Goal: Task Accomplishment & Management: Manage account settings

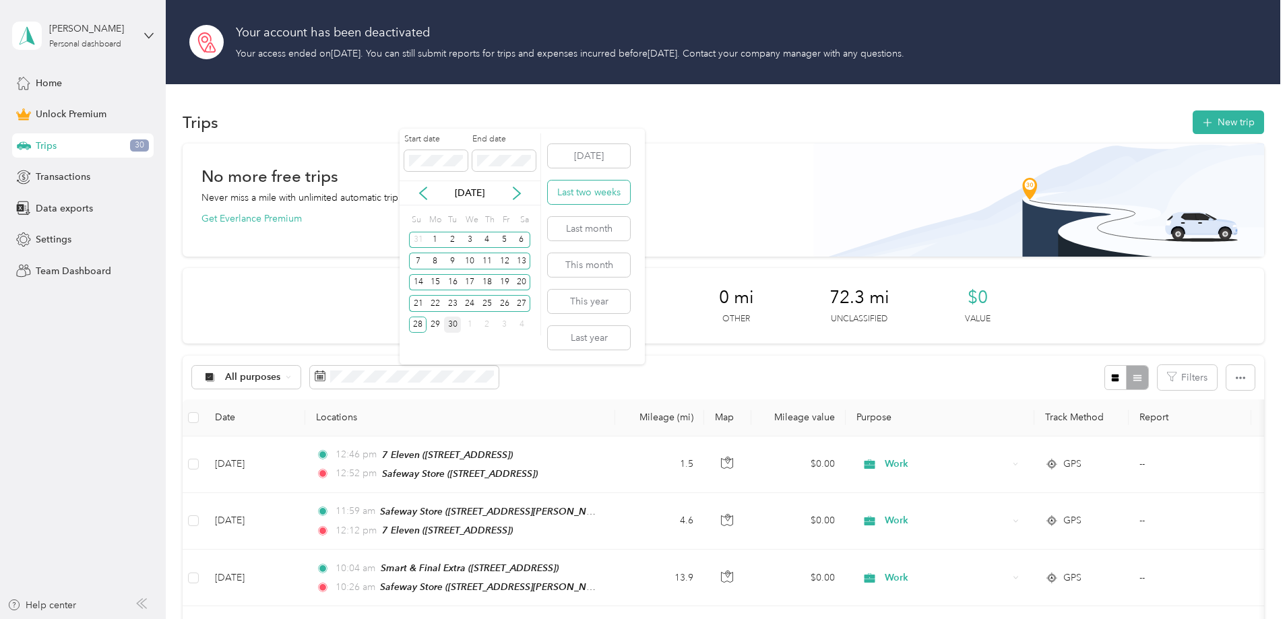
click at [595, 190] on button "Last two weeks" at bounding box center [589, 193] width 82 height 24
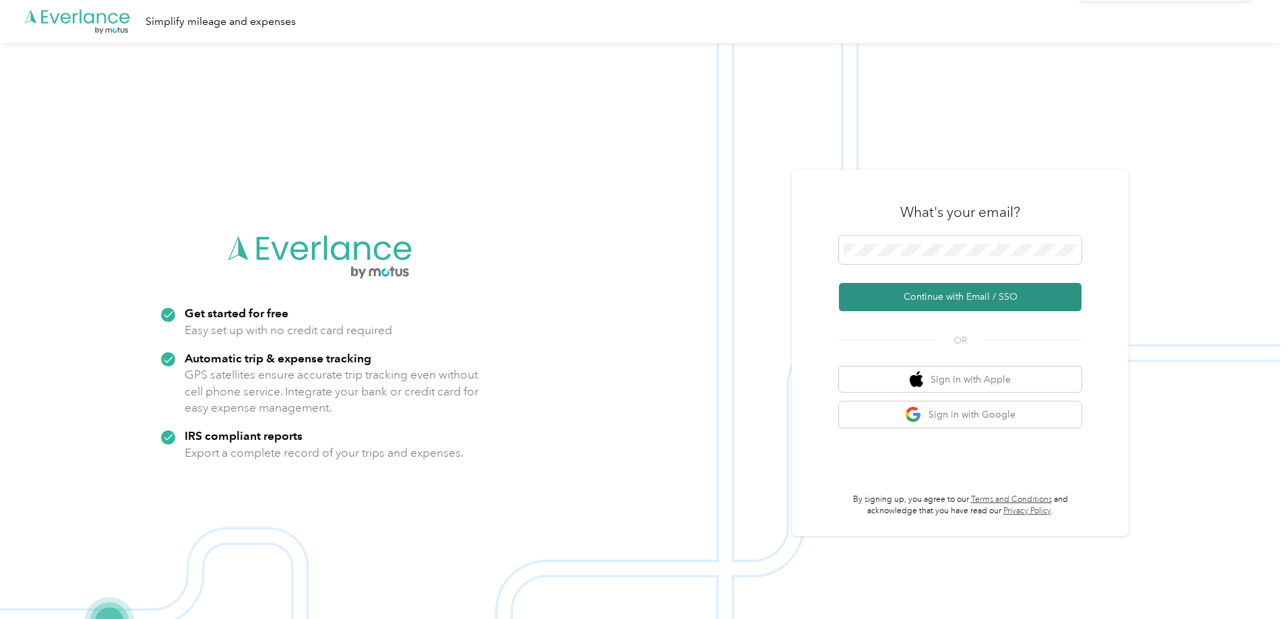
click at [937, 289] on button "Continue with Email / SSO" at bounding box center [960, 297] width 243 height 28
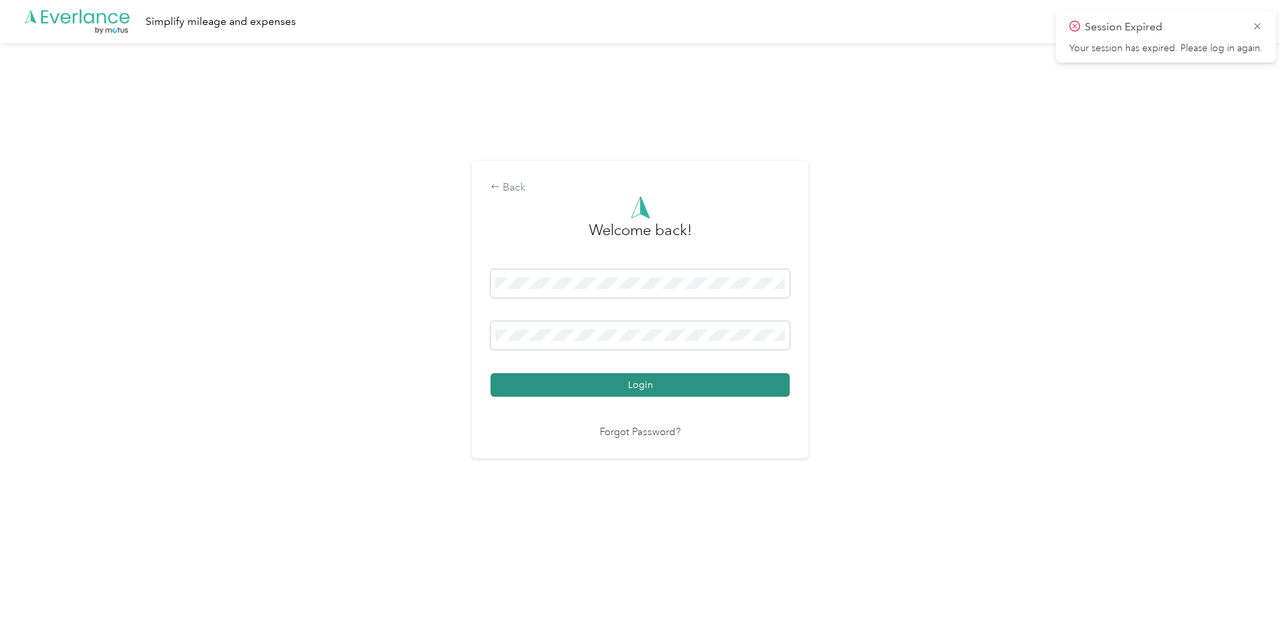
click at [643, 386] on button "Login" at bounding box center [640, 385] width 299 height 24
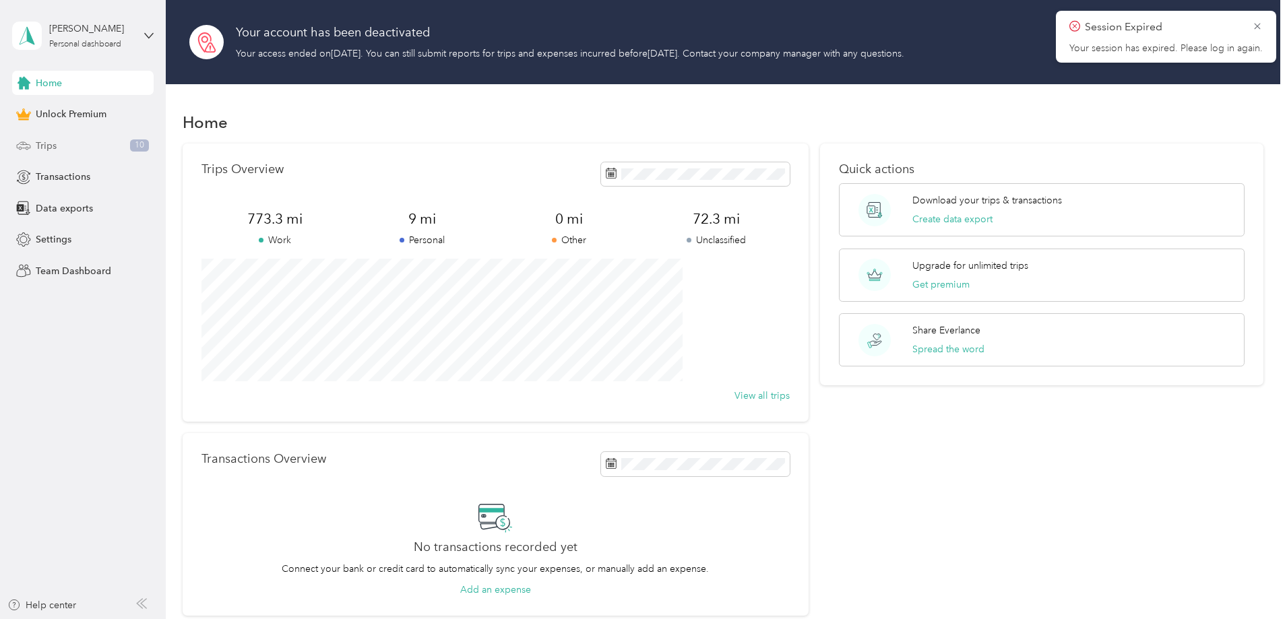
click at [55, 142] on span "Trips" at bounding box center [46, 146] width 21 height 14
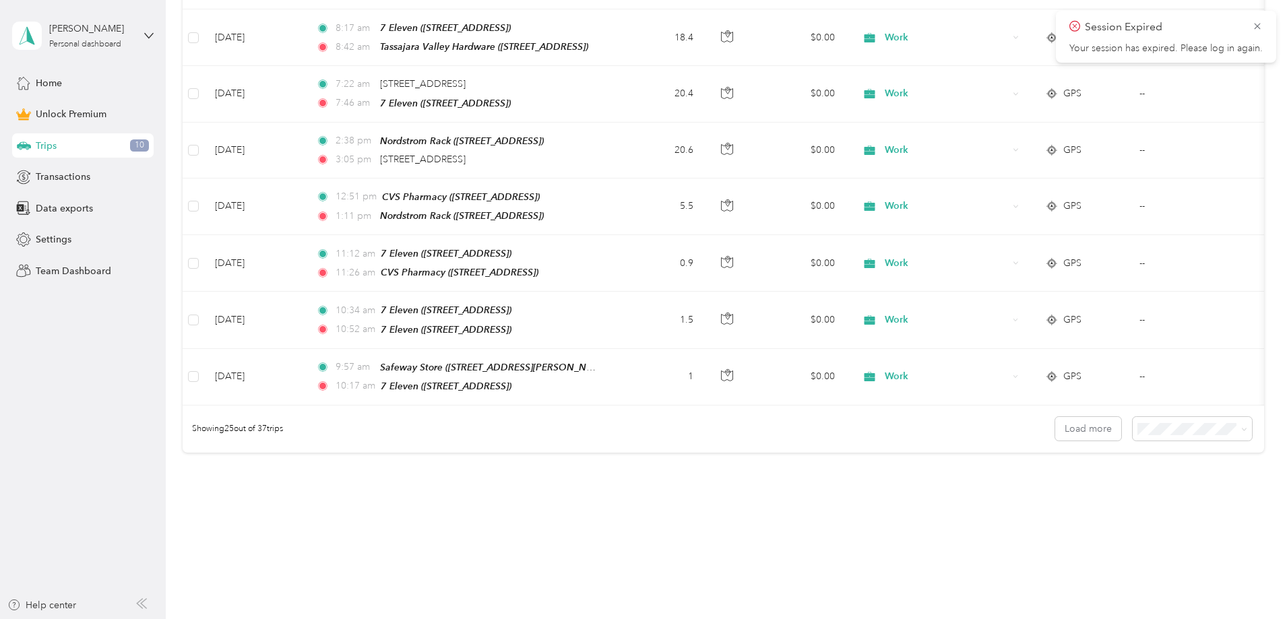
scroll to position [1446, 0]
click at [1055, 416] on button "Load more" at bounding box center [1088, 428] width 66 height 24
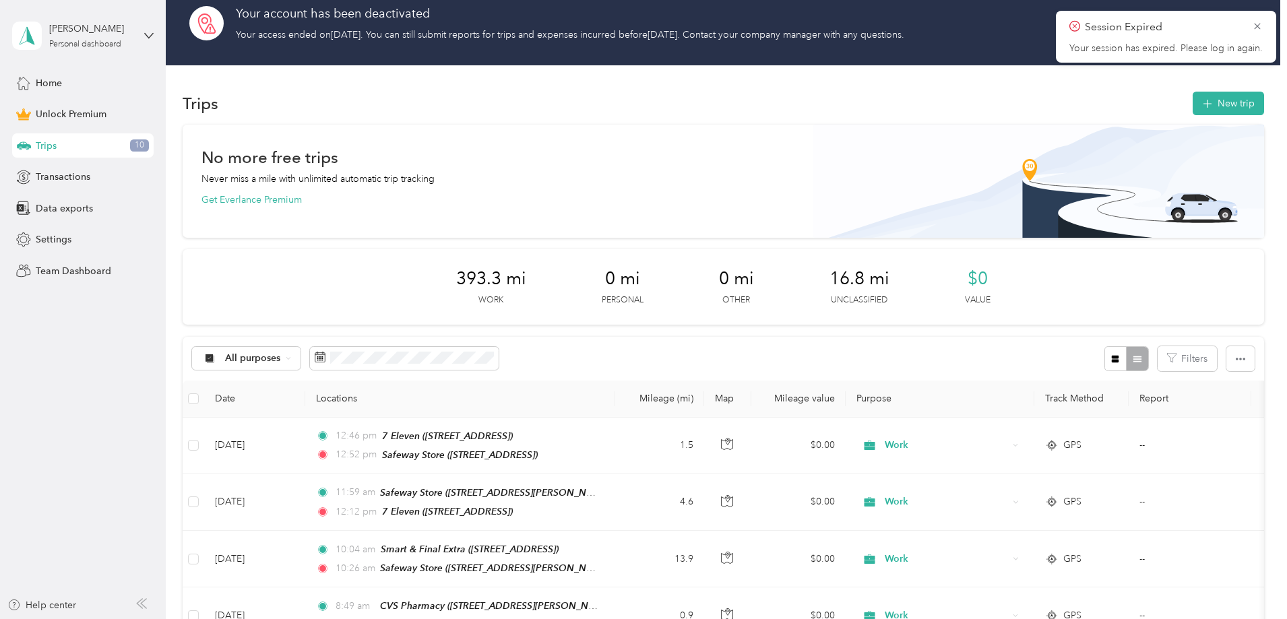
scroll to position [0, 0]
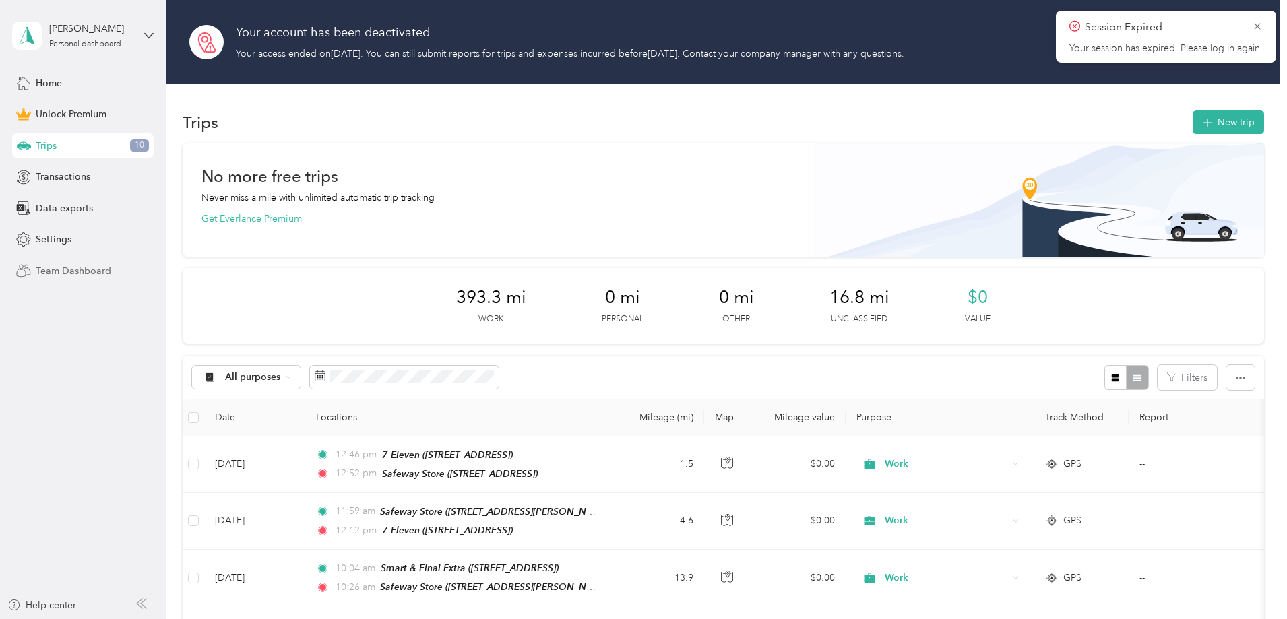
click at [75, 268] on span "Team Dashboard" at bounding box center [73, 271] width 75 height 14
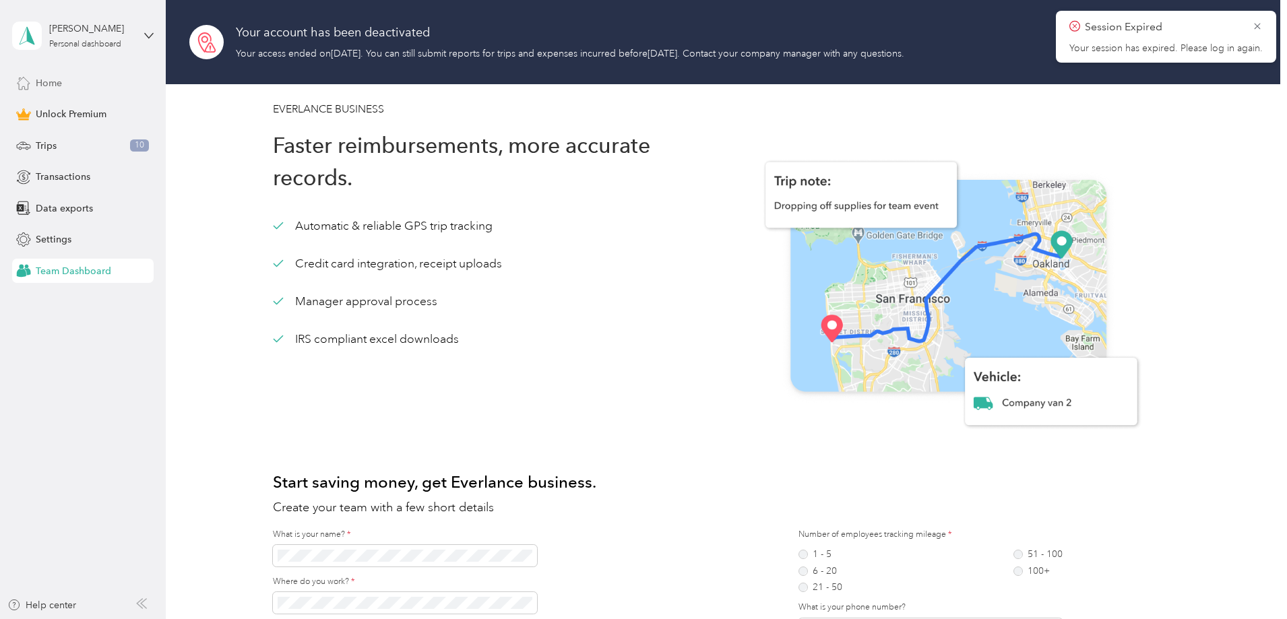
click at [53, 76] on span "Home" at bounding box center [49, 83] width 26 height 14
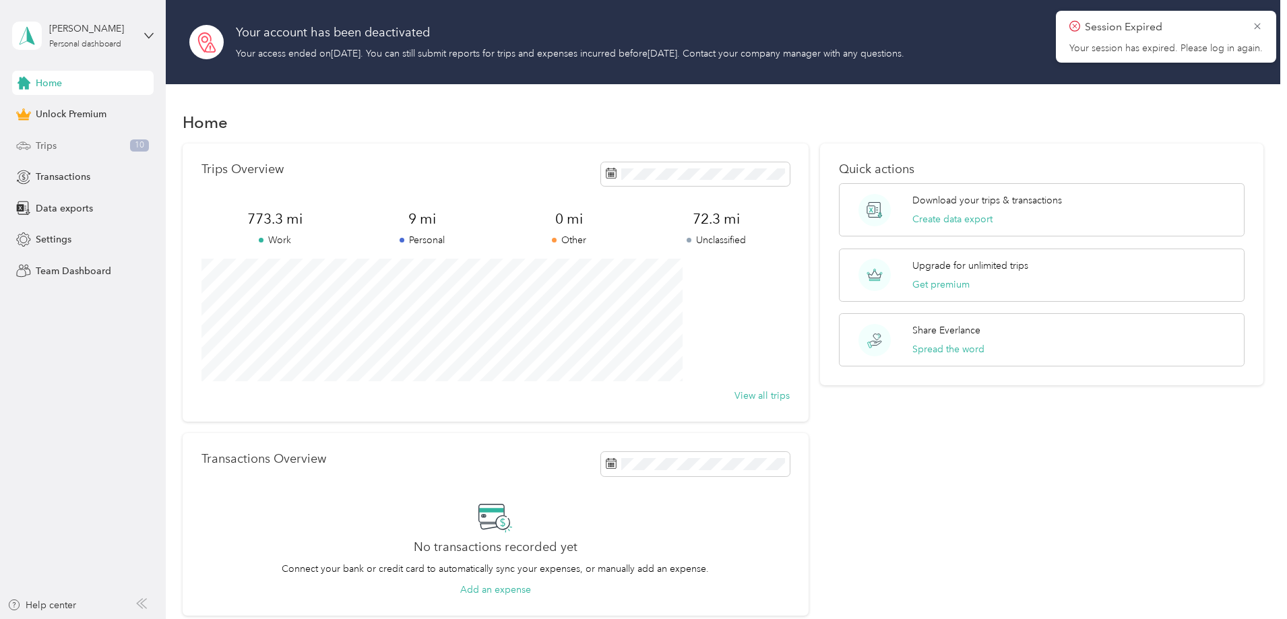
click at [133, 146] on span "10" at bounding box center [139, 146] width 19 height 12
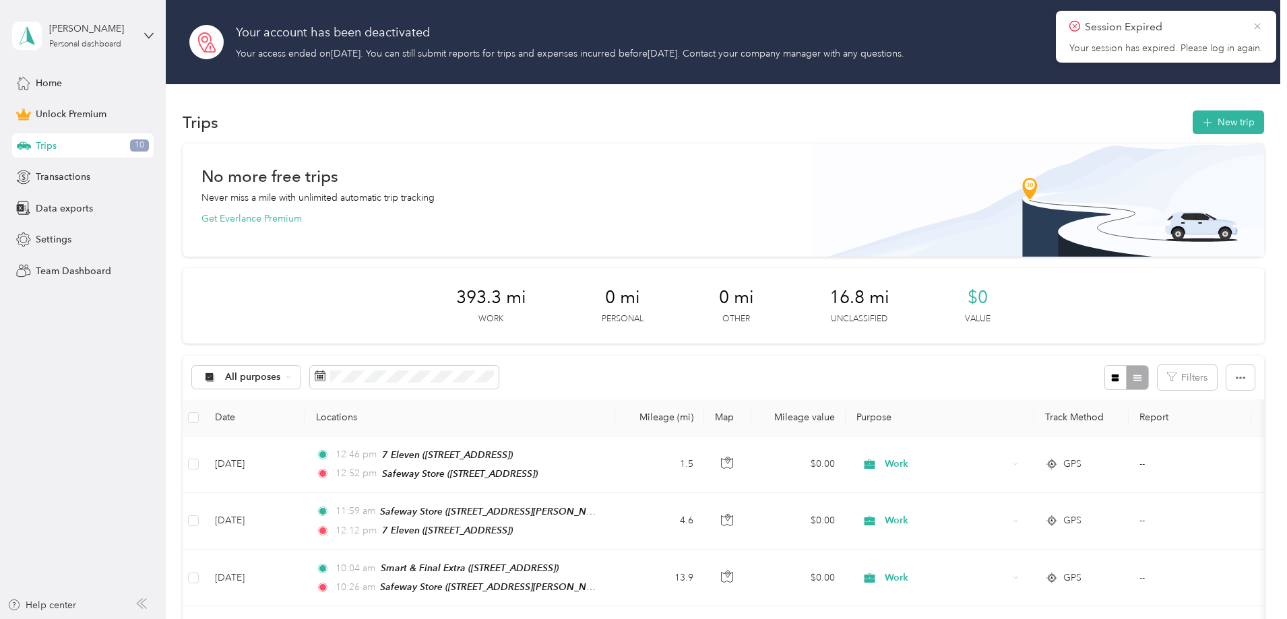
click at [1259, 26] on icon at bounding box center [1257, 26] width 11 height 12
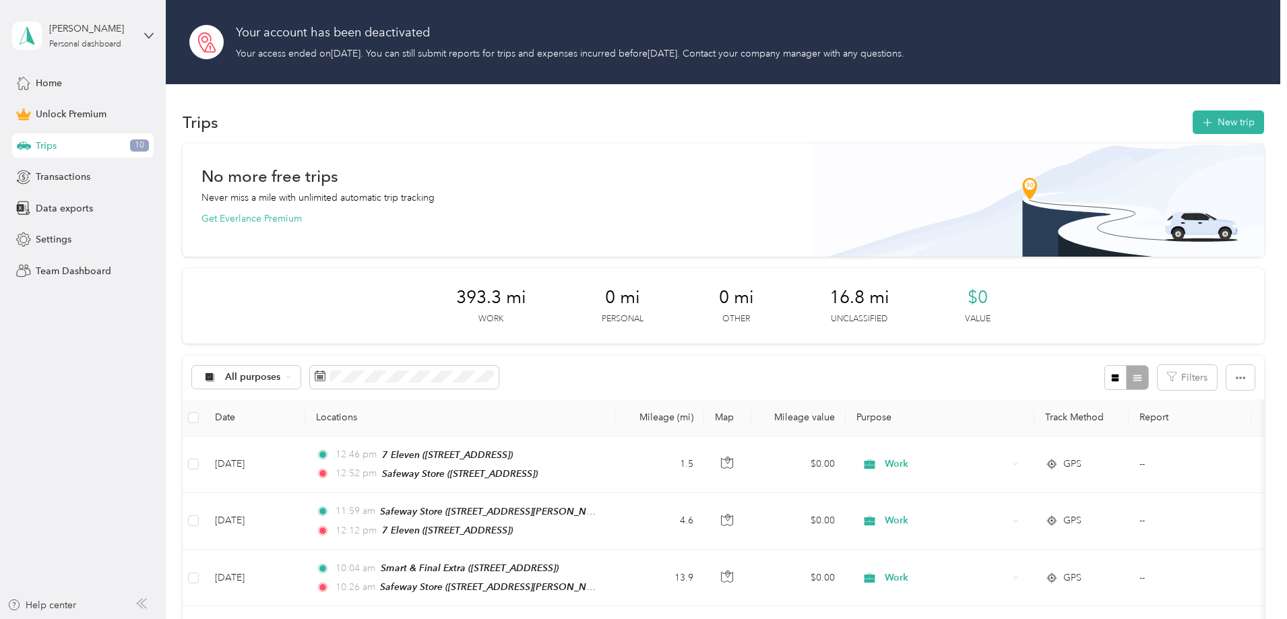
click at [63, 144] on div "Trips 10" at bounding box center [83, 145] width 142 height 24
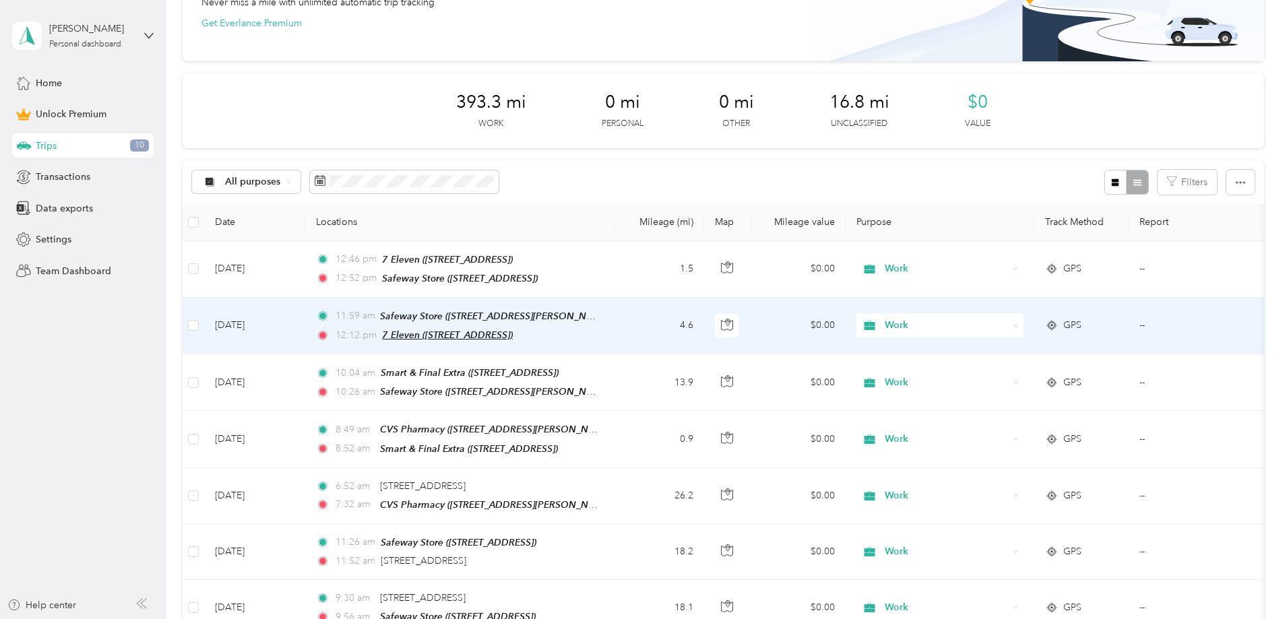
scroll to position [202, 0]
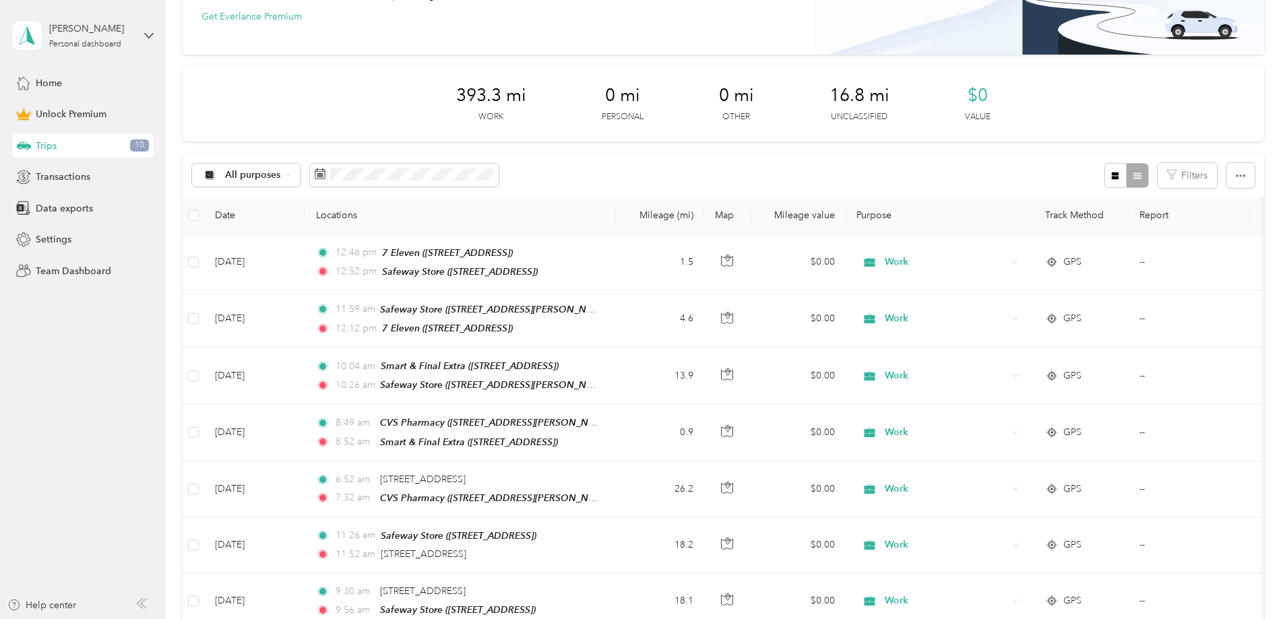
click at [873, 100] on span "16.8 mi" at bounding box center [860, 96] width 60 height 22
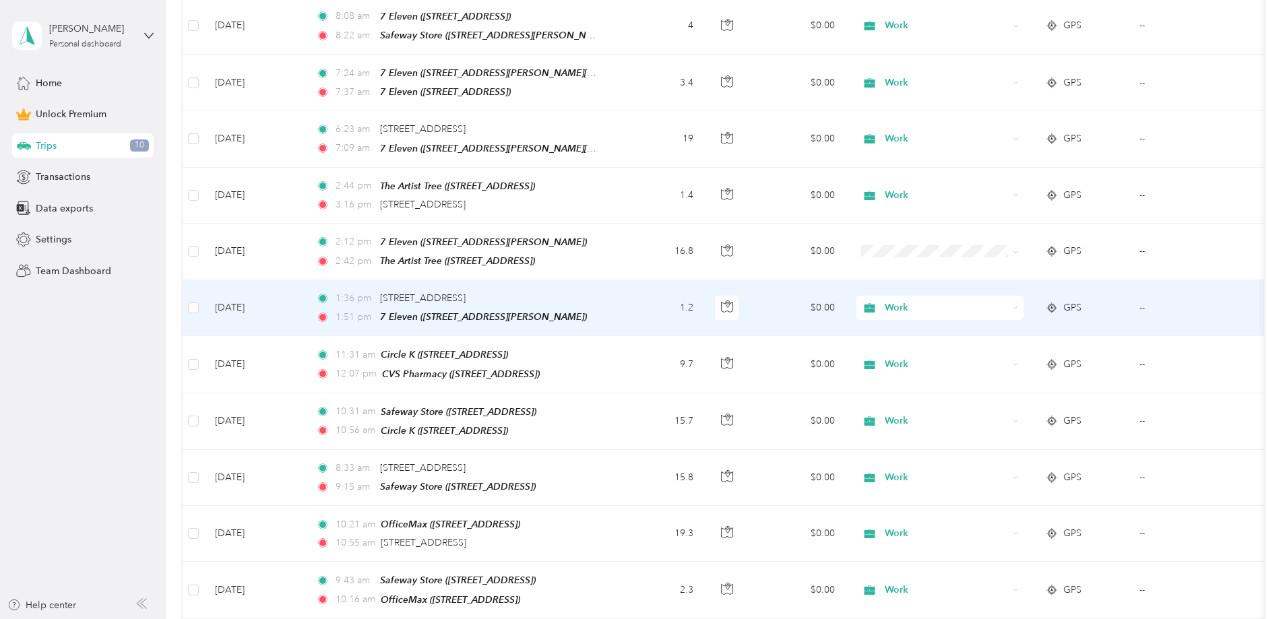
scroll to position [1820, 0]
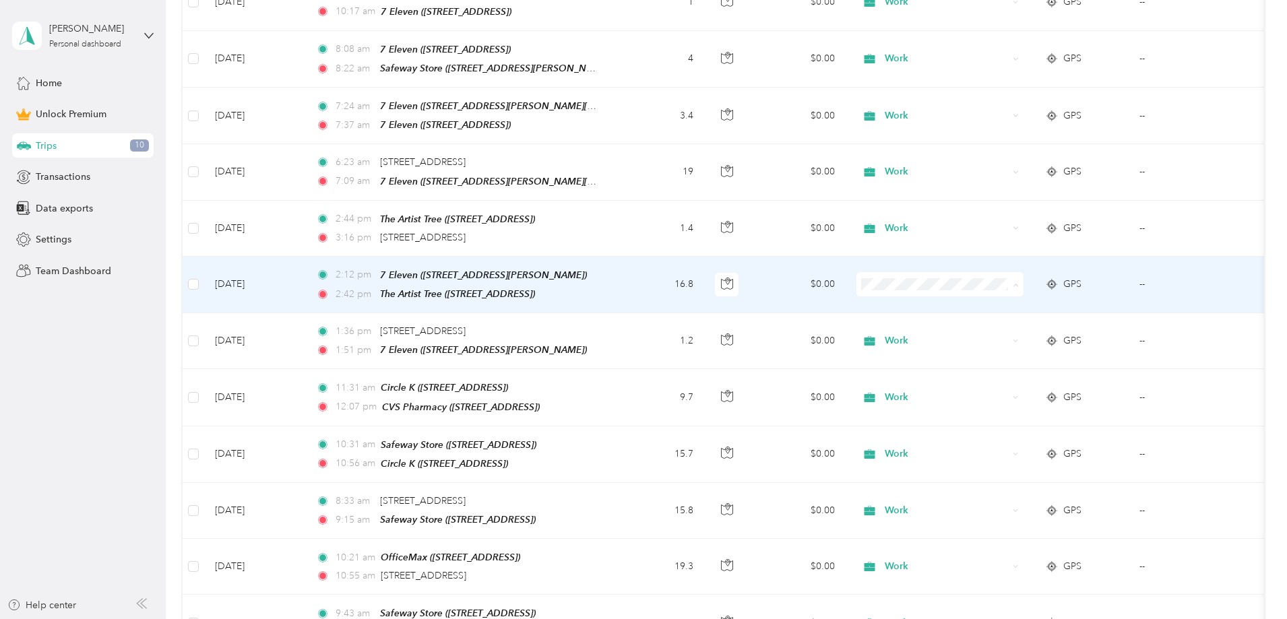
click at [1002, 271] on span "Work" at bounding box center [1042, 277] width 125 height 14
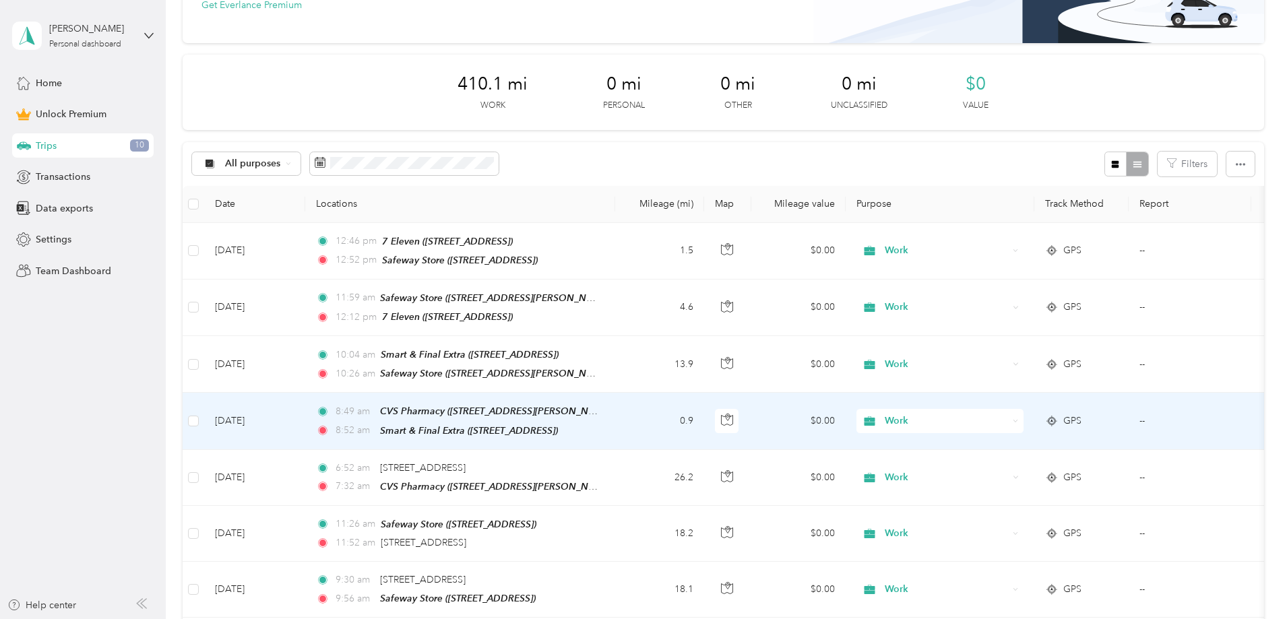
scroll to position [202, 0]
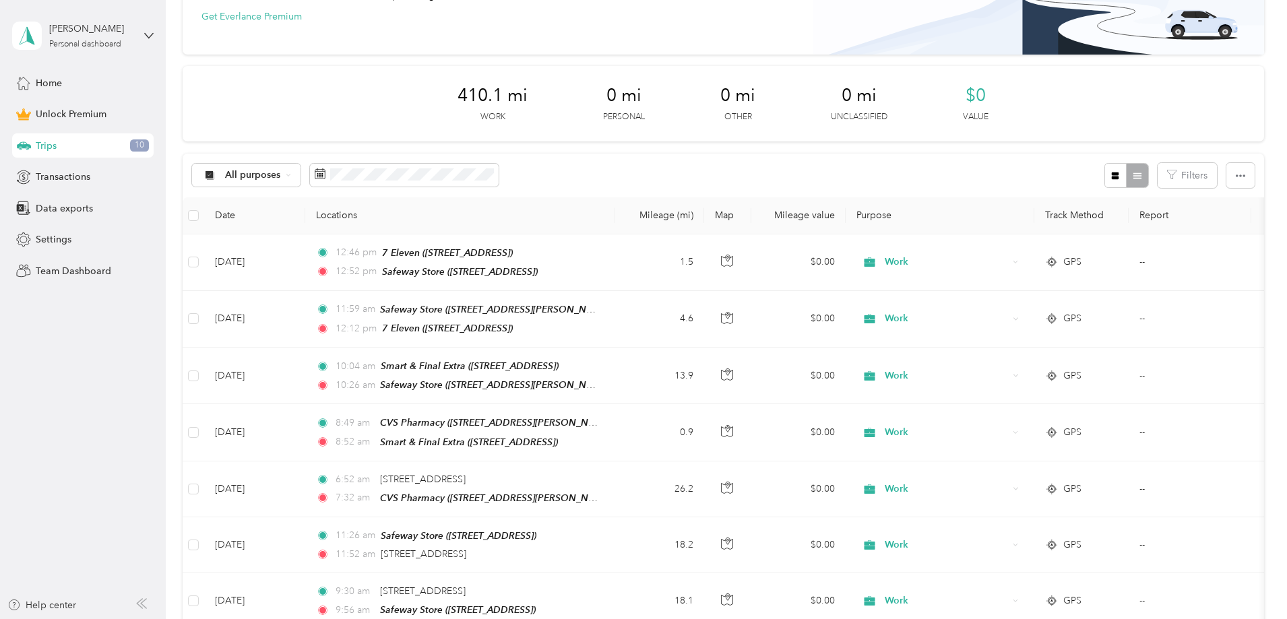
click at [136, 142] on span "10" at bounding box center [139, 146] width 19 height 12
click at [72, 146] on div "Trips 10" at bounding box center [83, 145] width 142 height 24
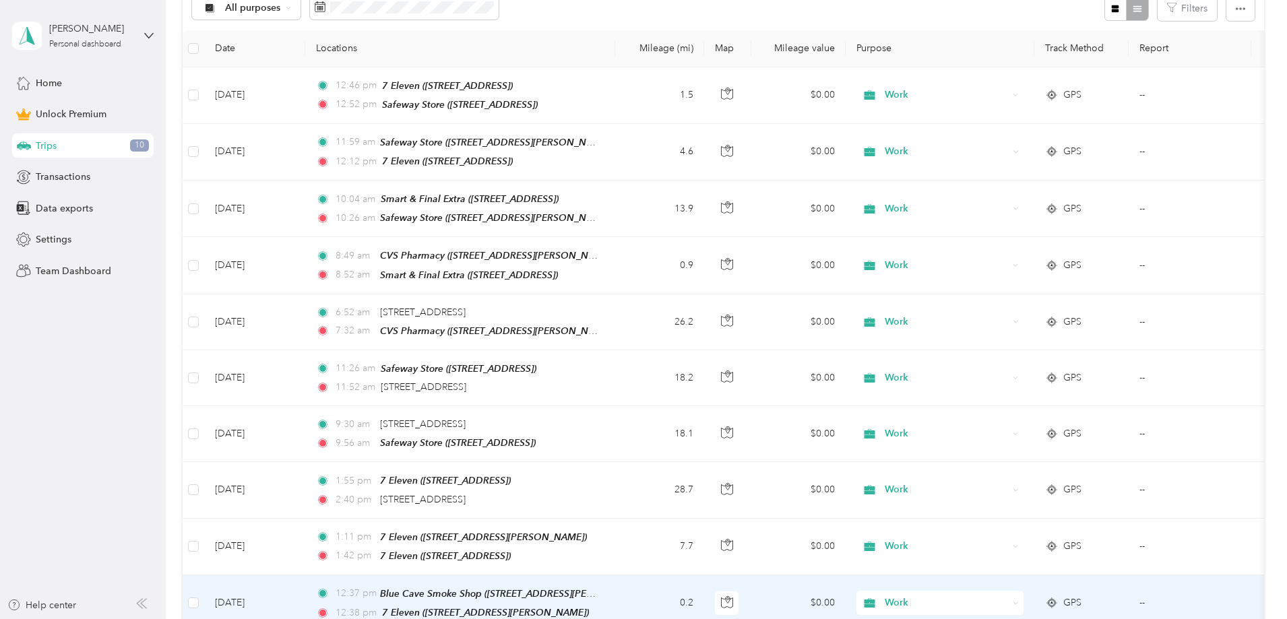
scroll to position [67, 0]
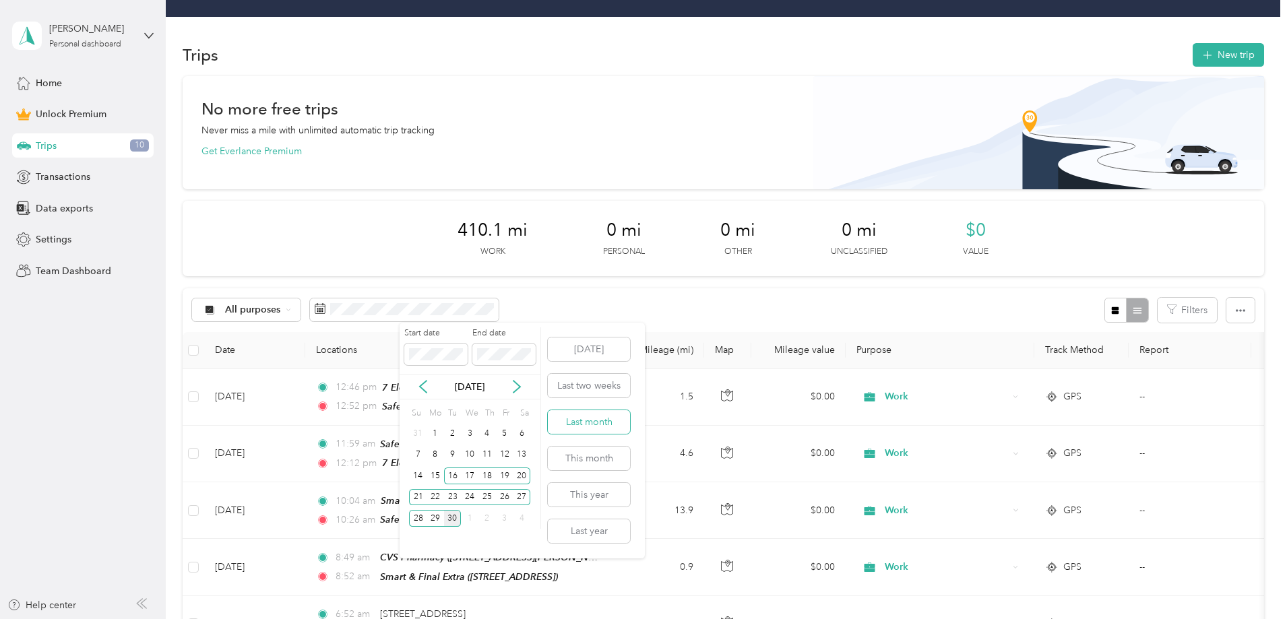
click at [596, 415] on button "Last month" at bounding box center [589, 422] width 82 height 24
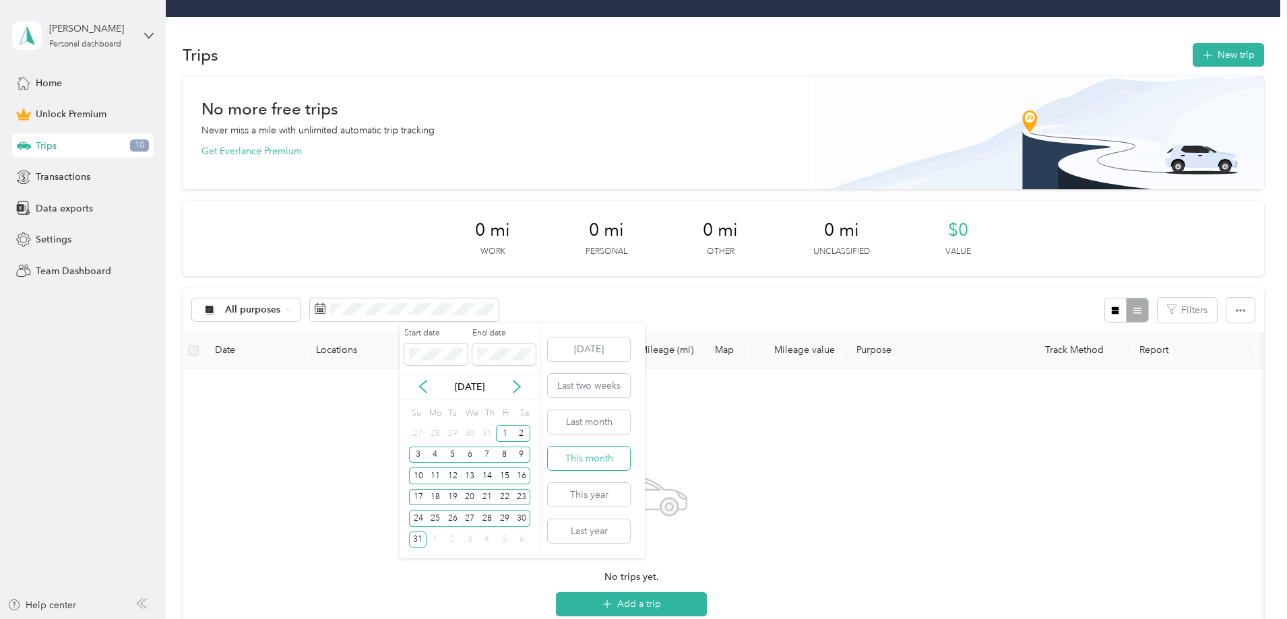
click at [592, 456] on button "This month" at bounding box center [589, 459] width 82 height 24
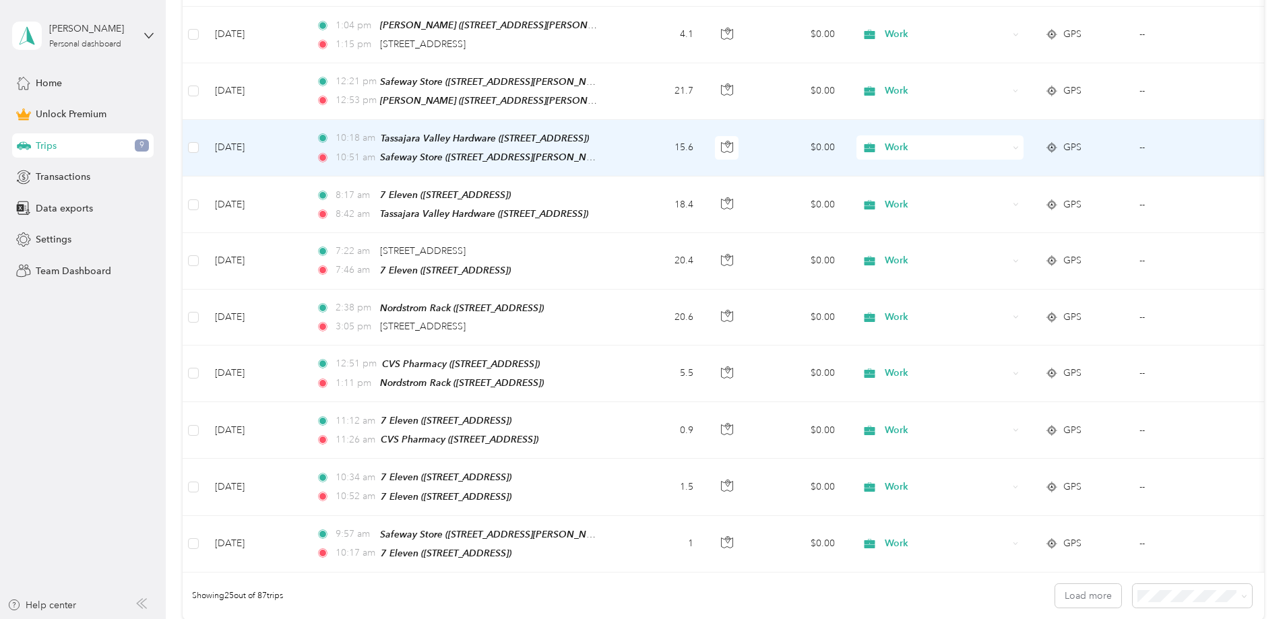
scroll to position [1348, 0]
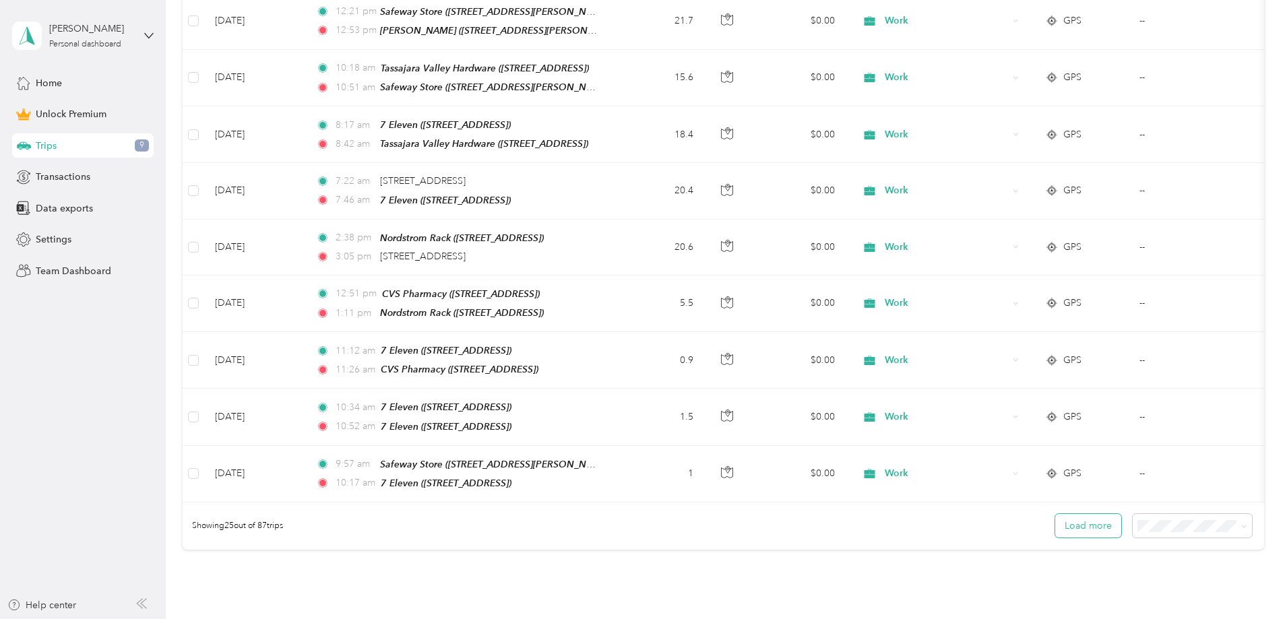
click at [1055, 514] on button "Load more" at bounding box center [1088, 526] width 66 height 24
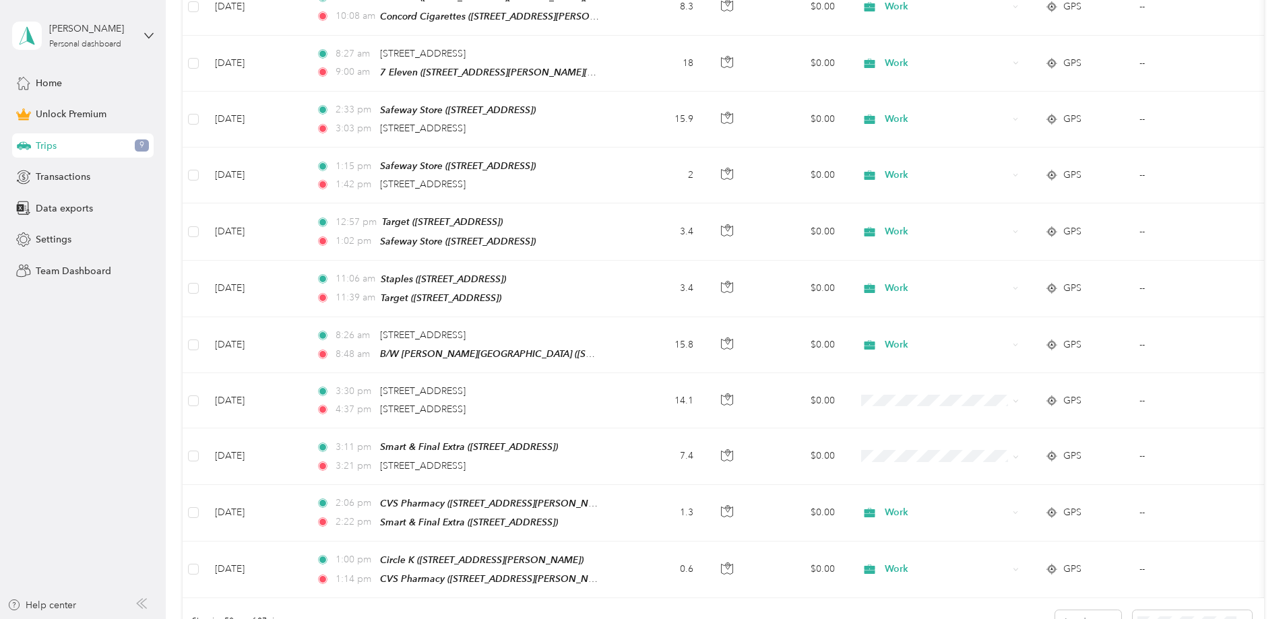
scroll to position [2696, 0]
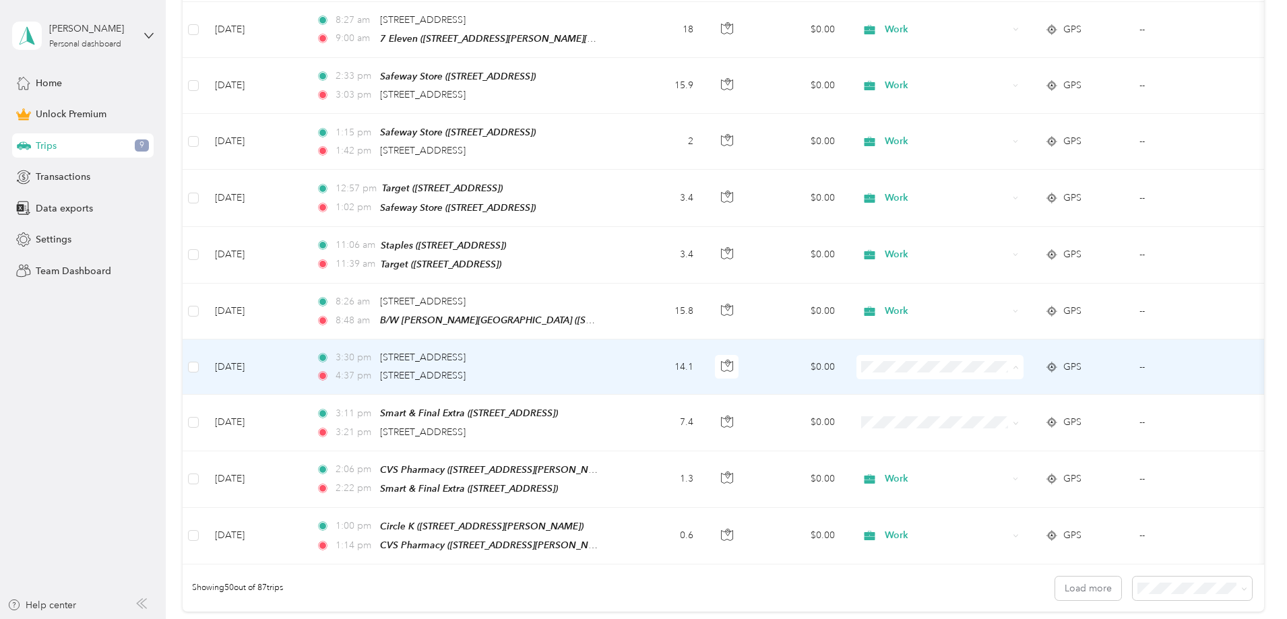
click at [993, 340] on span "Work" at bounding box center [1042, 343] width 125 height 14
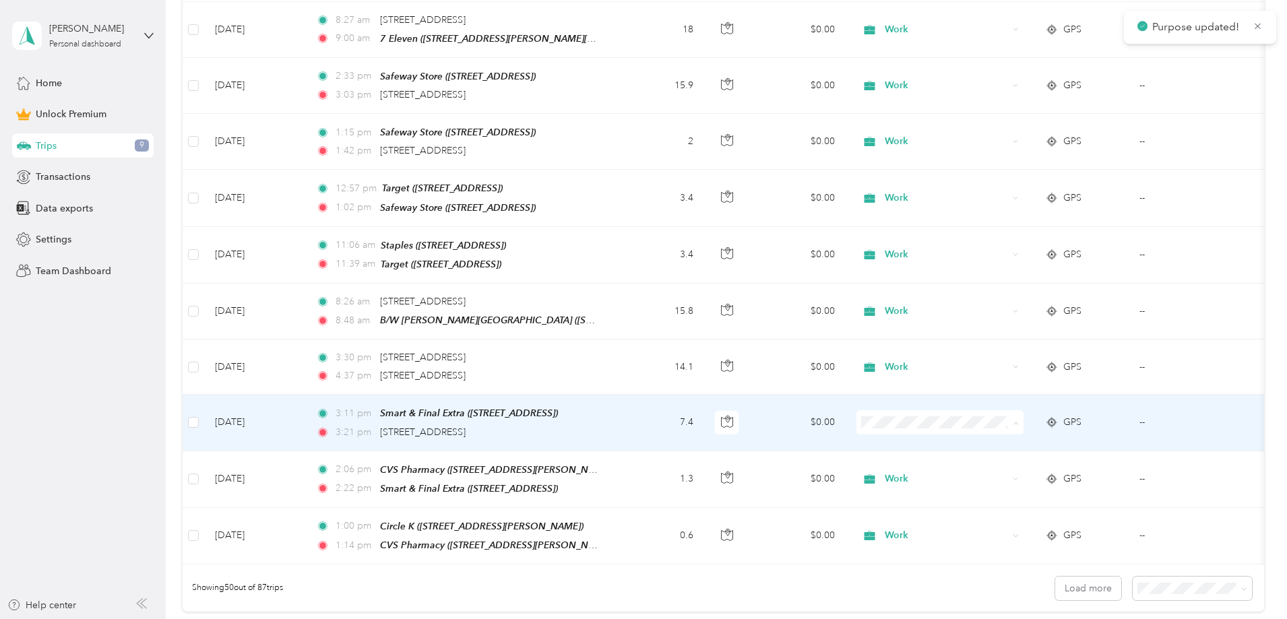
click at [998, 396] on span "Work" at bounding box center [1042, 399] width 125 height 14
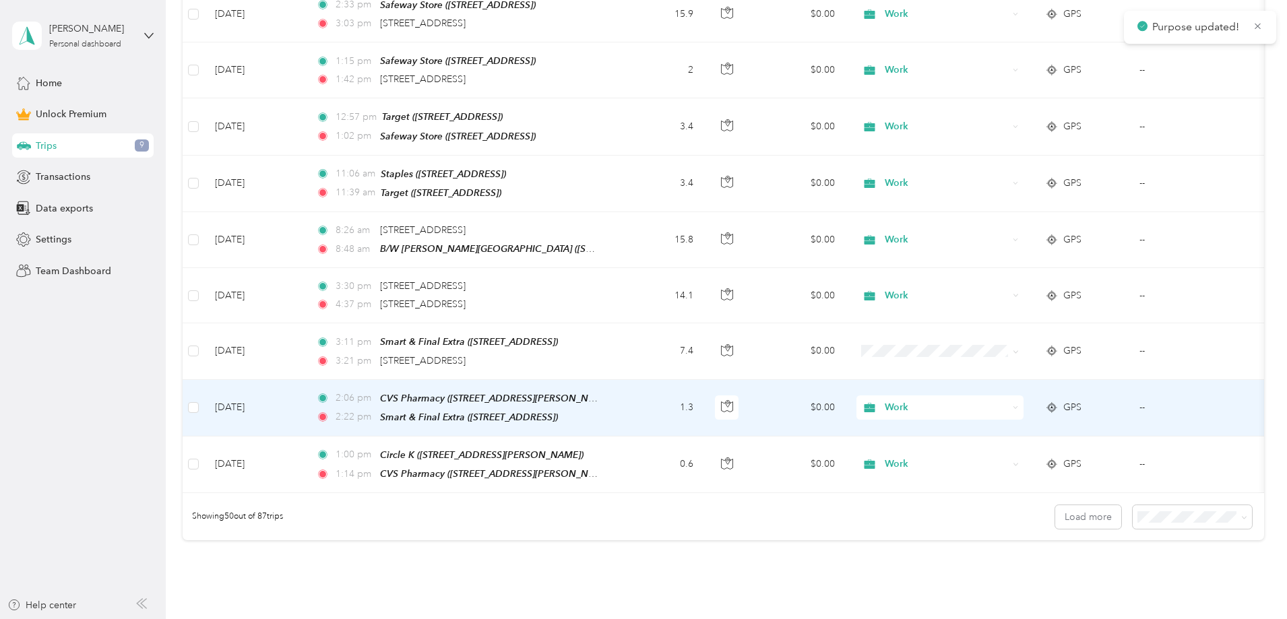
scroll to position [2831, 0]
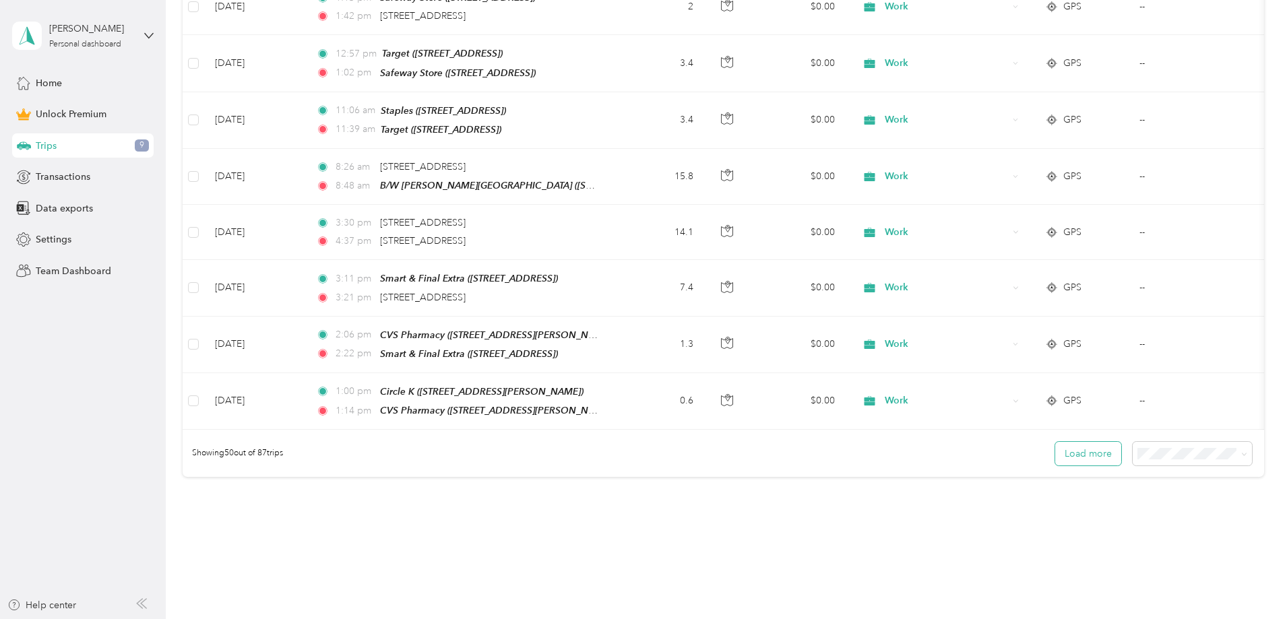
click at [1055, 442] on button "Load more" at bounding box center [1088, 454] width 66 height 24
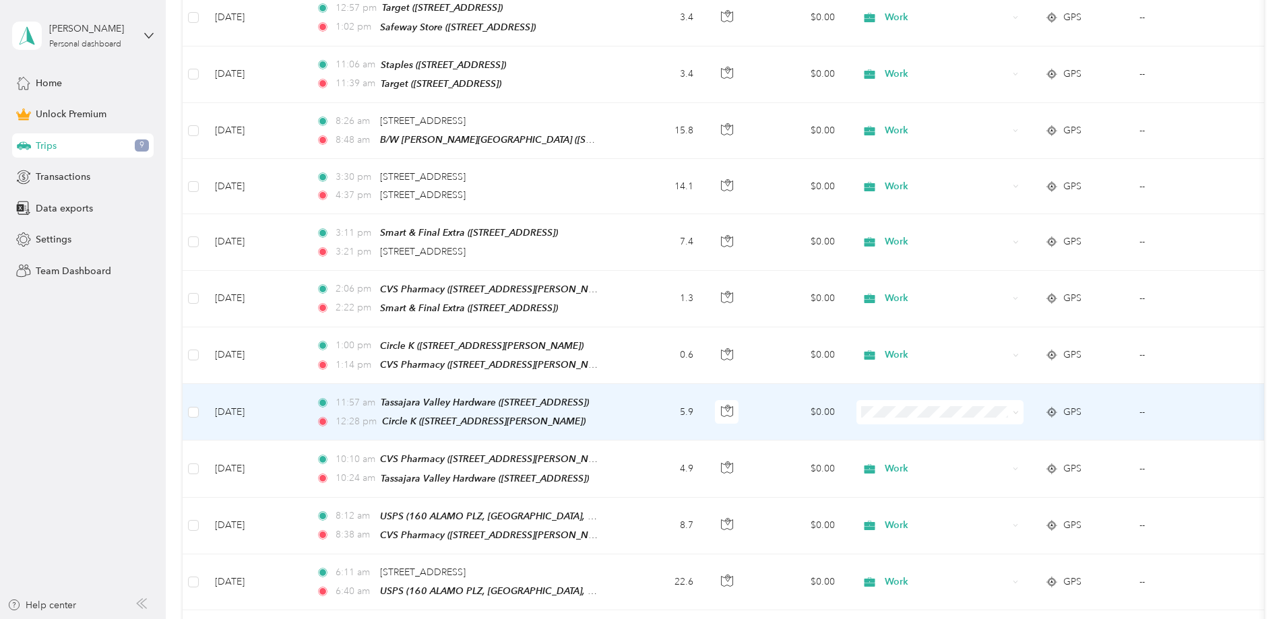
scroll to position [2898, 0]
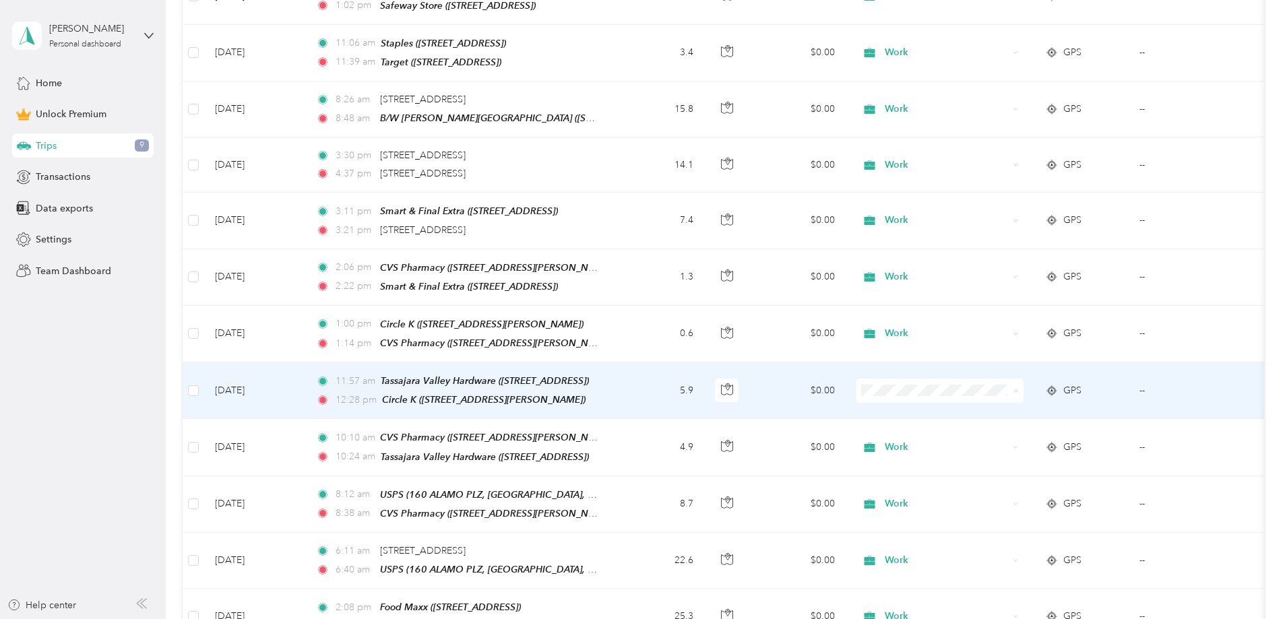
click at [1041, 356] on span "Work" at bounding box center [1042, 363] width 125 height 14
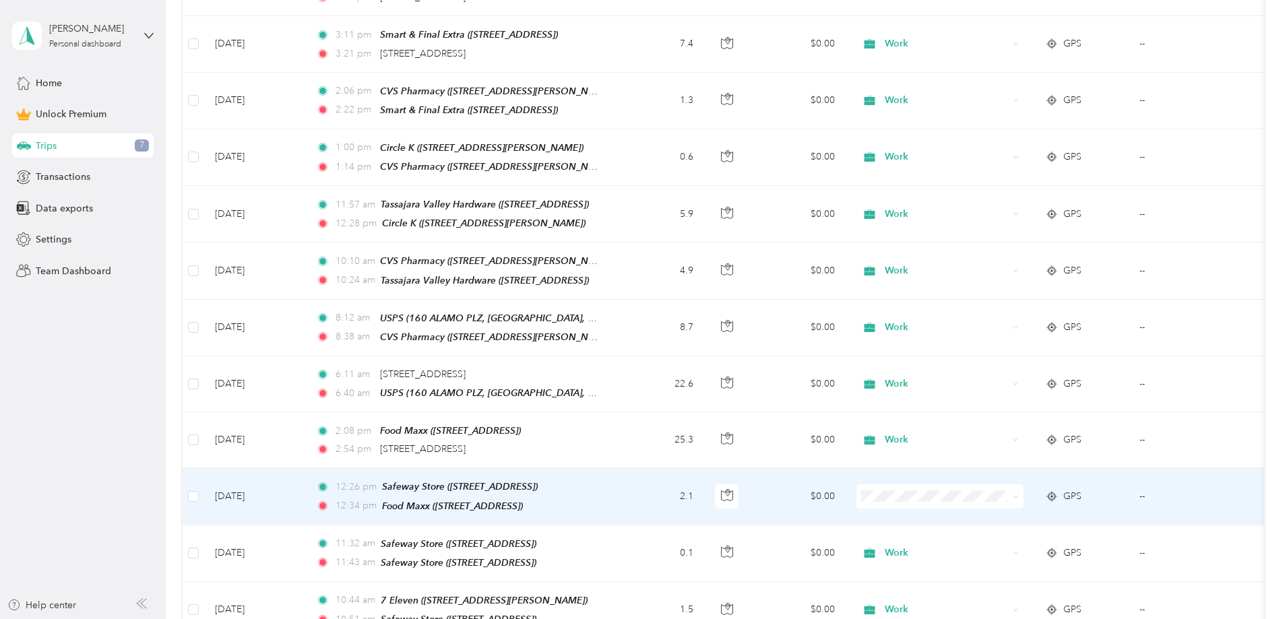
scroll to position [3100, 0]
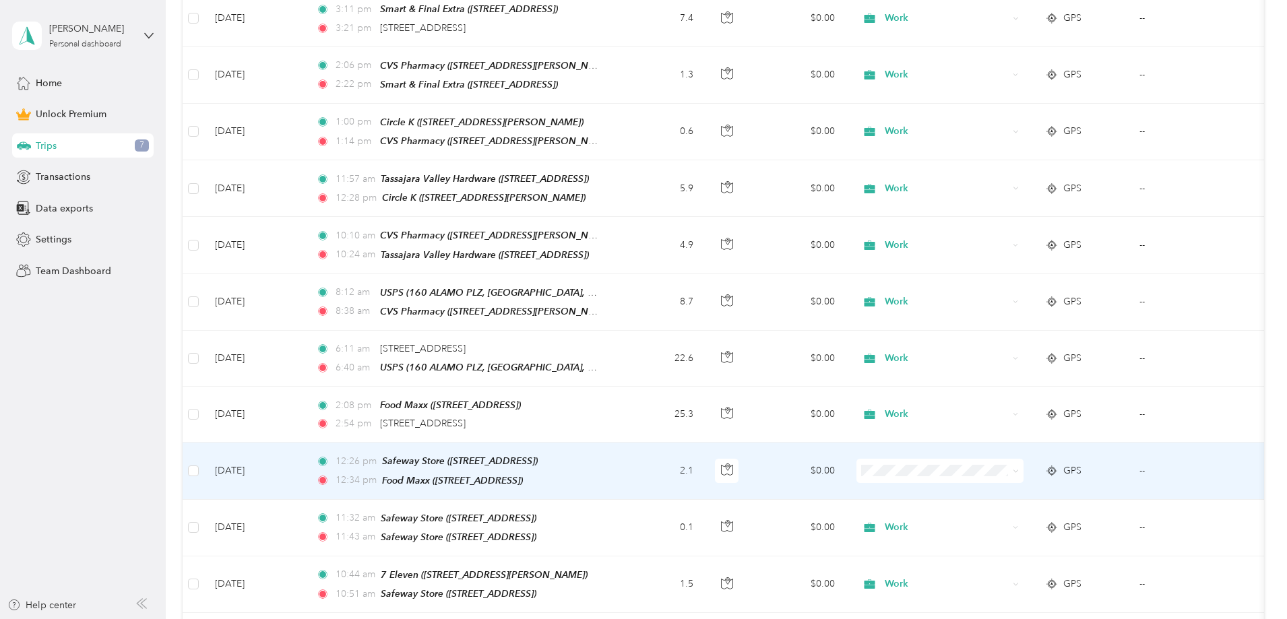
click at [1022, 459] on span at bounding box center [940, 471] width 167 height 24
click at [1019, 468] on icon at bounding box center [1016, 471] width 6 height 6
click at [1053, 434] on span "Work" at bounding box center [1042, 438] width 125 height 14
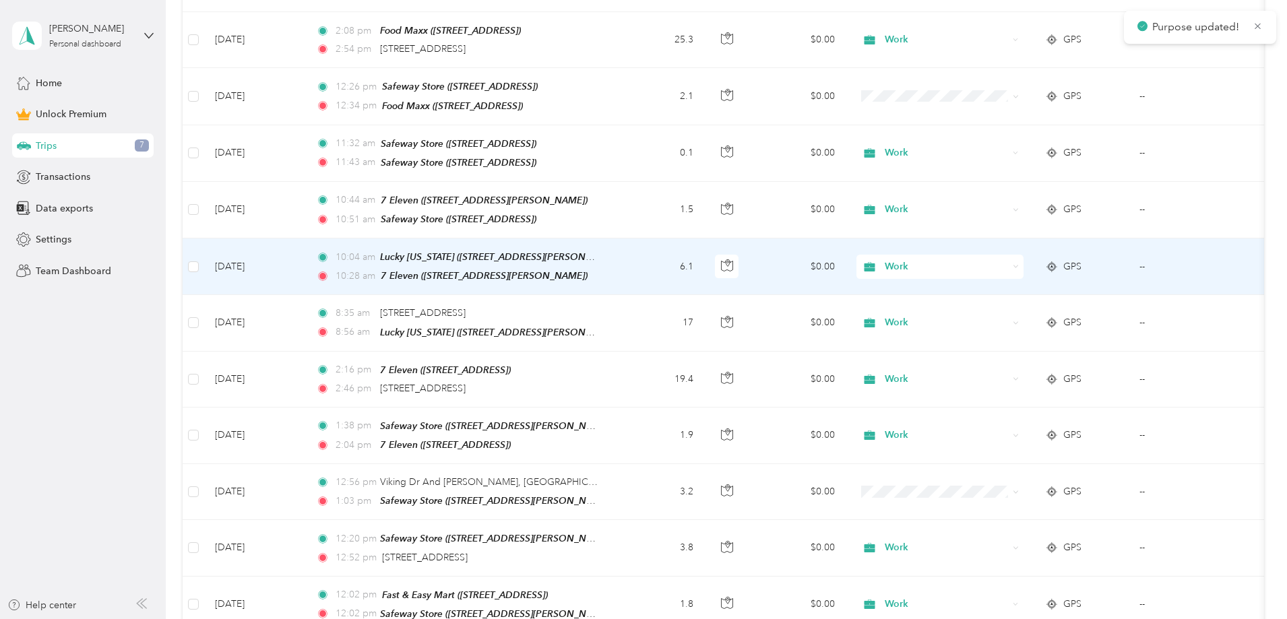
scroll to position [3505, 0]
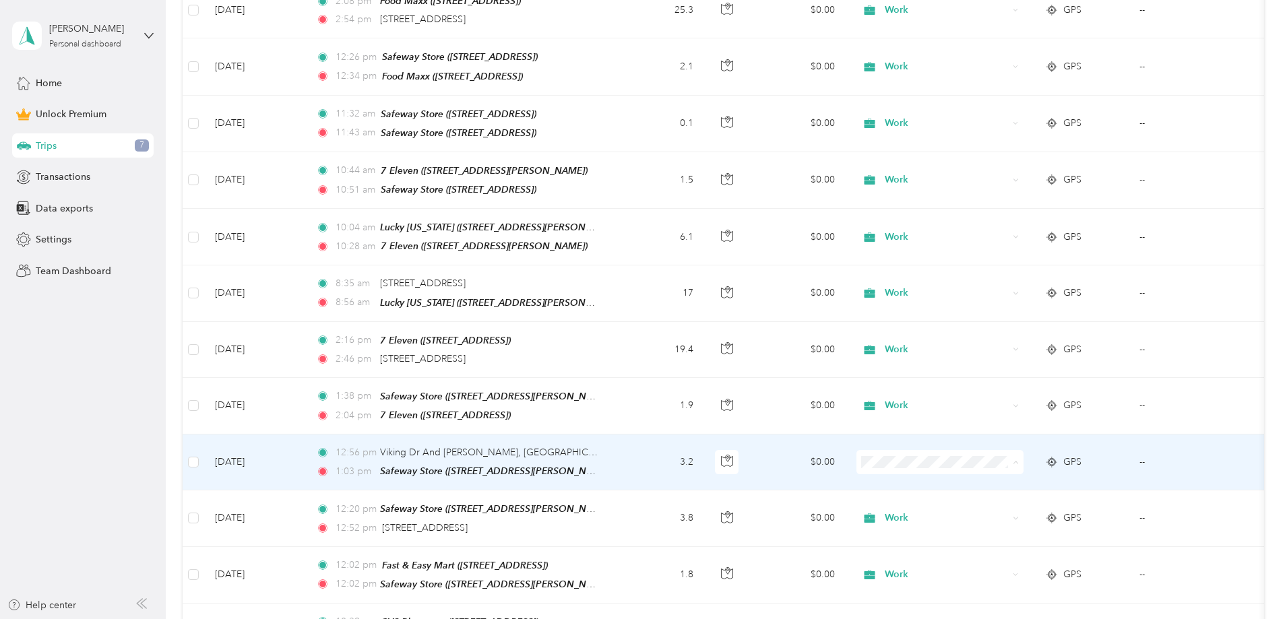
click at [1037, 419] on span "Work" at bounding box center [1042, 421] width 125 height 14
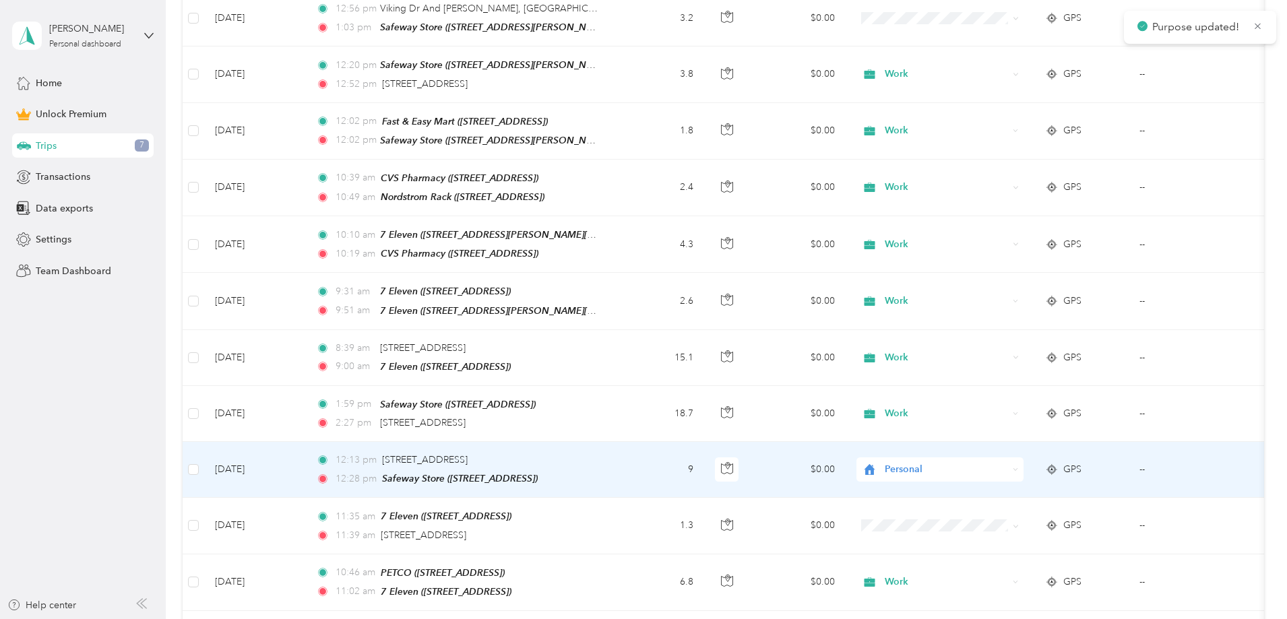
scroll to position [3976, 0]
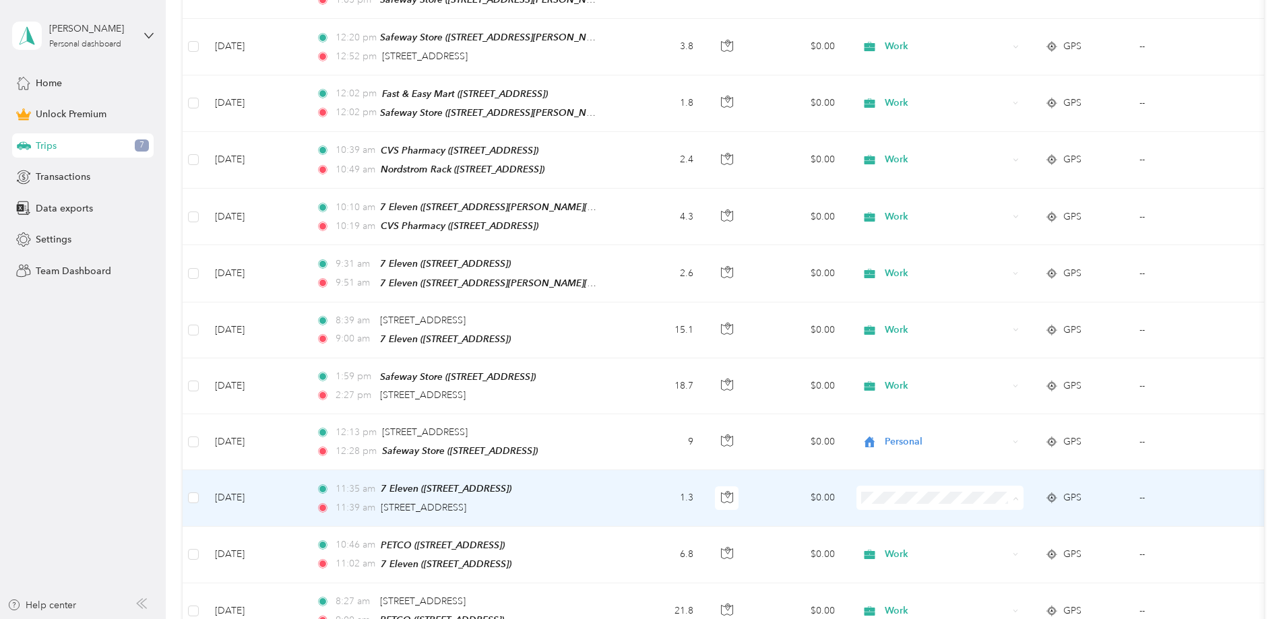
click at [1048, 449] on span "Work" at bounding box center [1042, 448] width 125 height 14
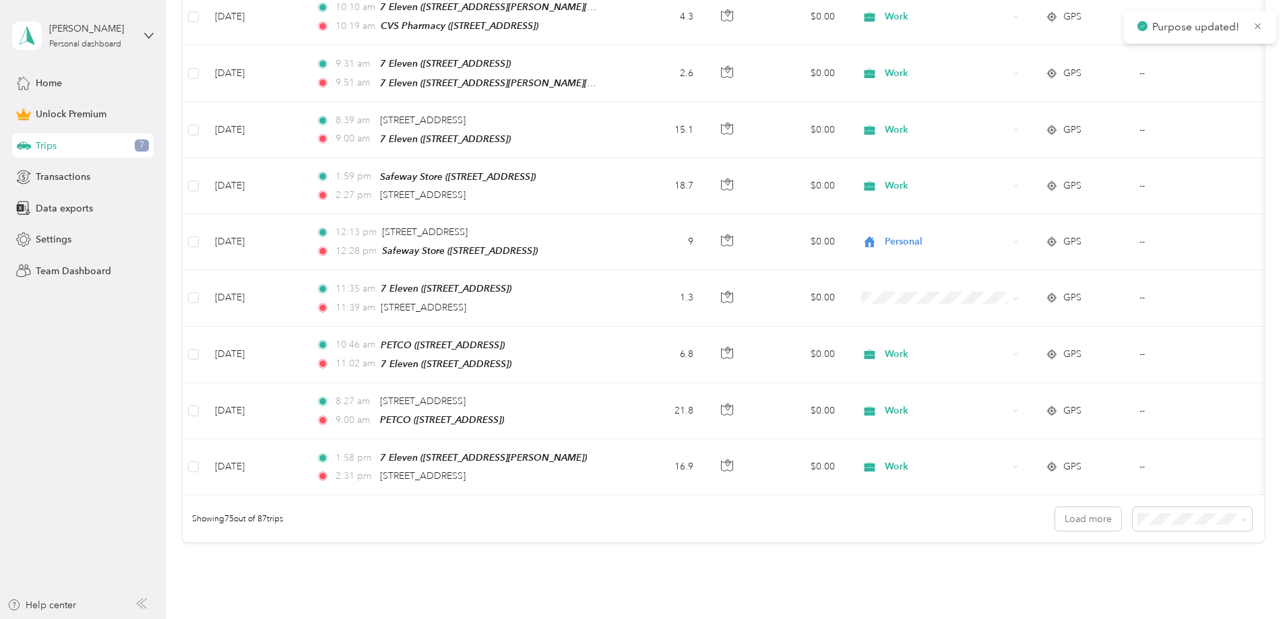
scroll to position [4179, 0]
click at [1055, 505] on button "Load more" at bounding box center [1088, 517] width 66 height 24
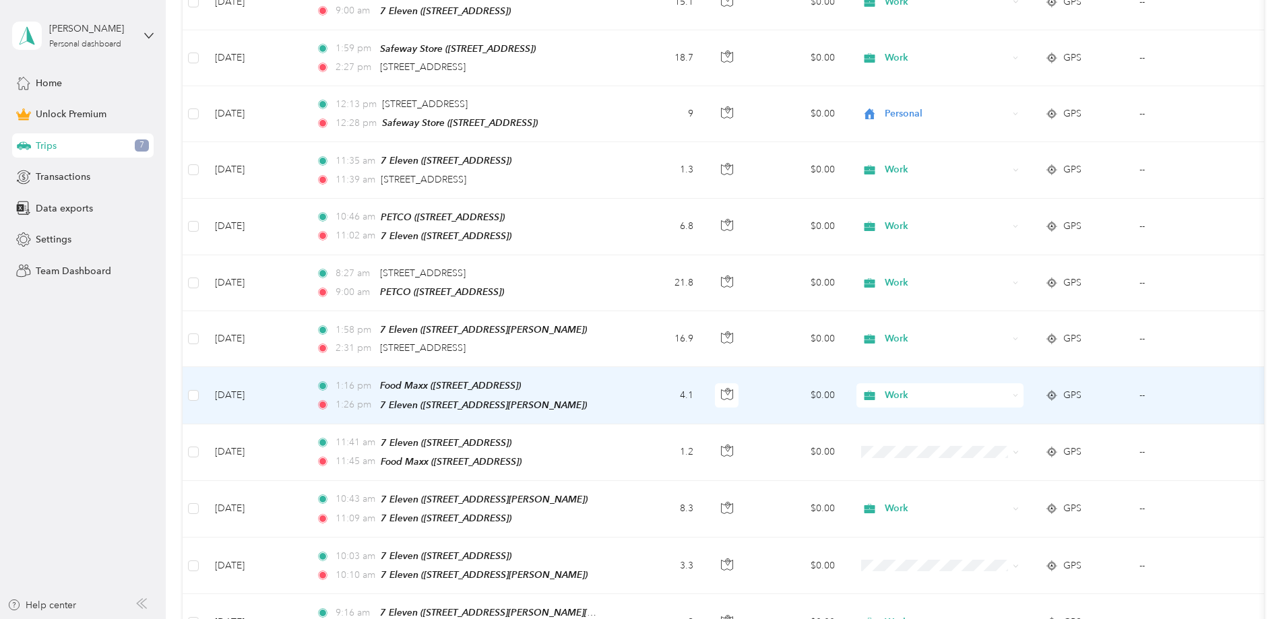
scroll to position [4313, 0]
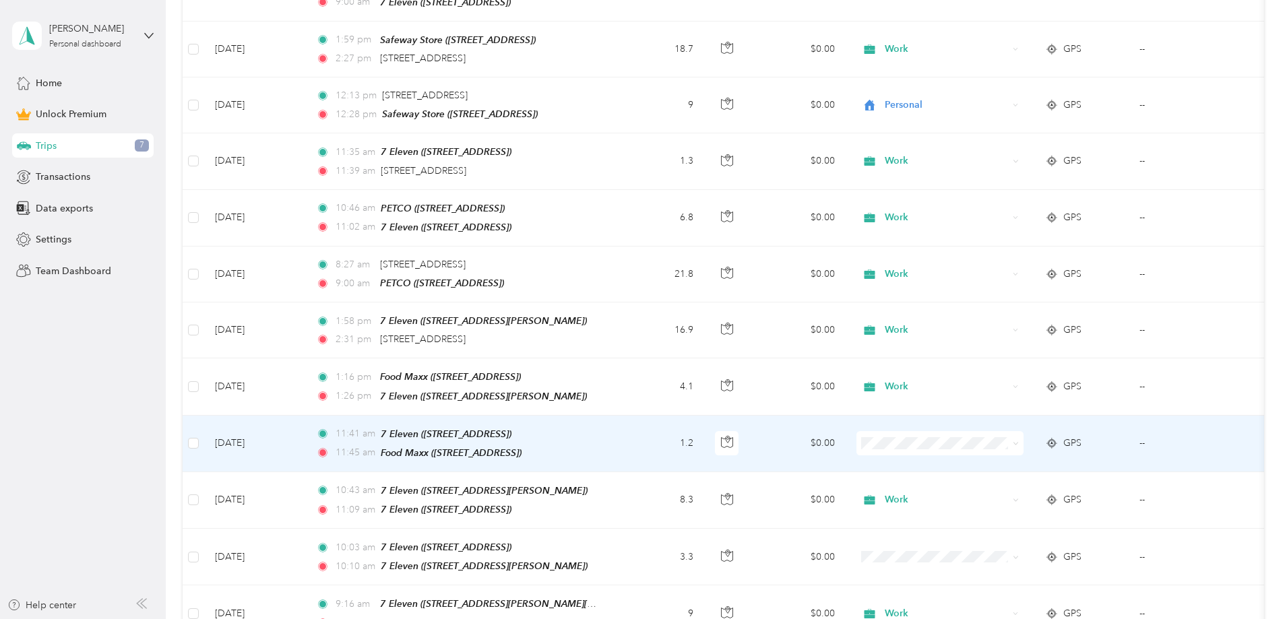
click at [1019, 386] on span "Work" at bounding box center [1042, 386] width 125 height 14
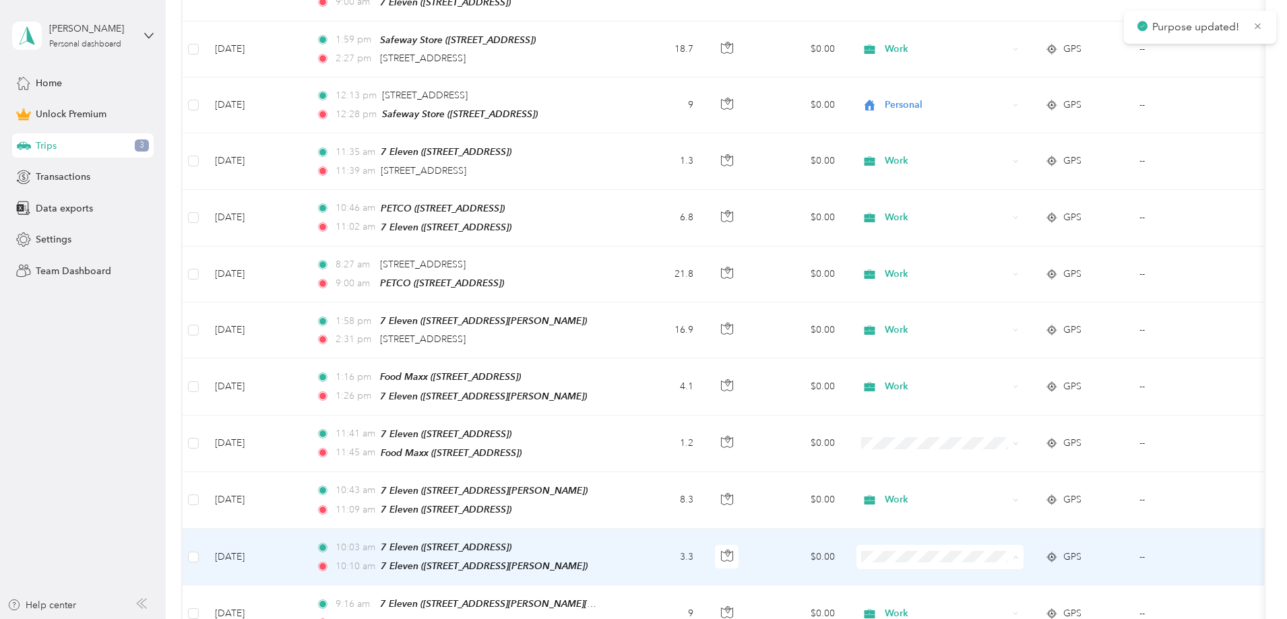
click at [1005, 307] on span "Work" at bounding box center [1042, 308] width 125 height 14
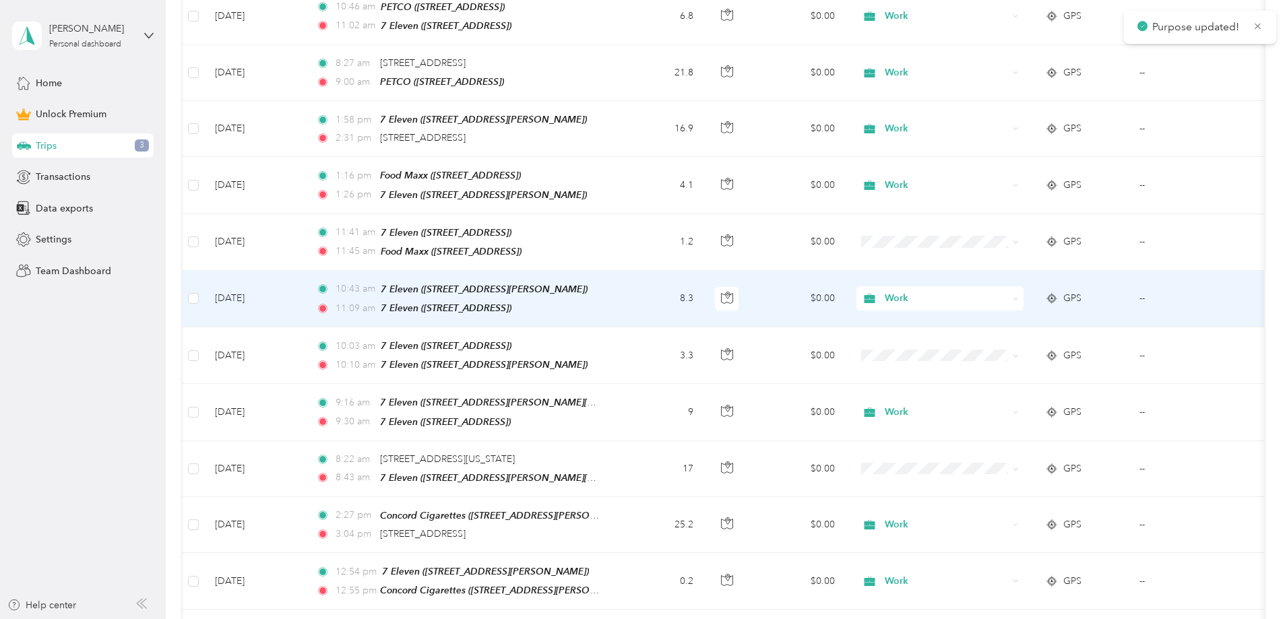
scroll to position [4516, 0]
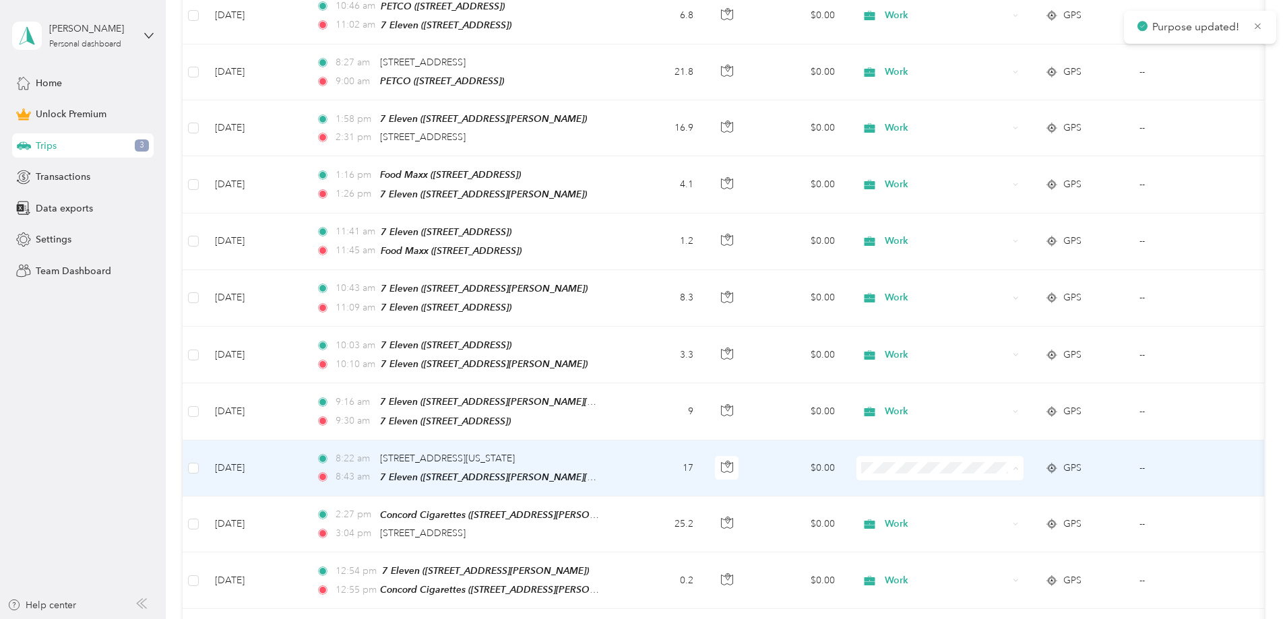
click at [1006, 403] on span "Work" at bounding box center [1042, 408] width 125 height 14
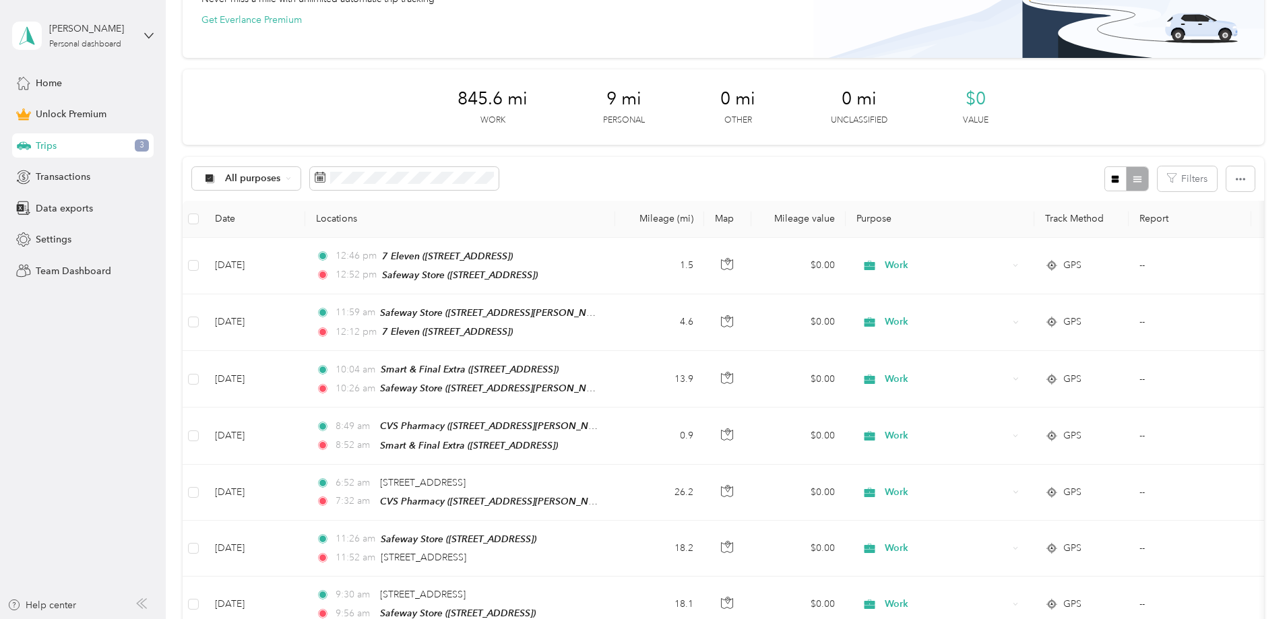
scroll to position [98, 0]
